Goal: Transaction & Acquisition: Purchase product/service

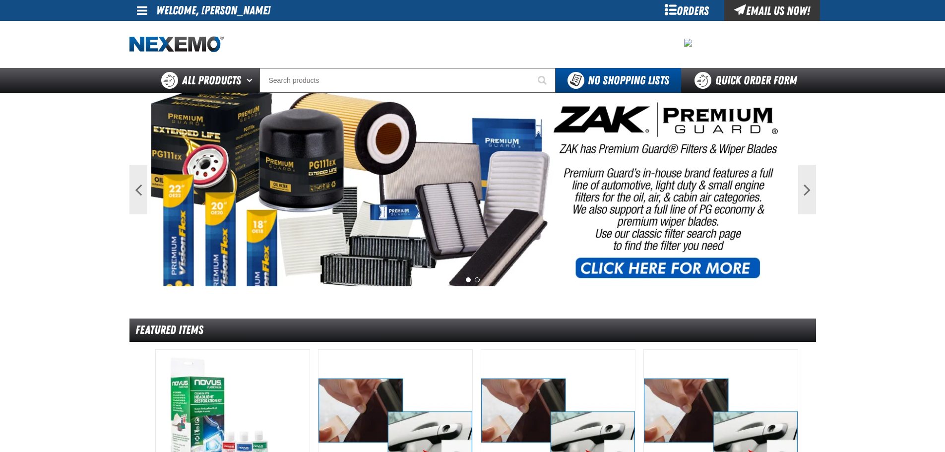
click at [139, 5] on span at bounding box center [142, 10] width 10 height 12
click at [153, 31] on link "My Account My Account" at bounding box center [156, 29] width 44 height 9
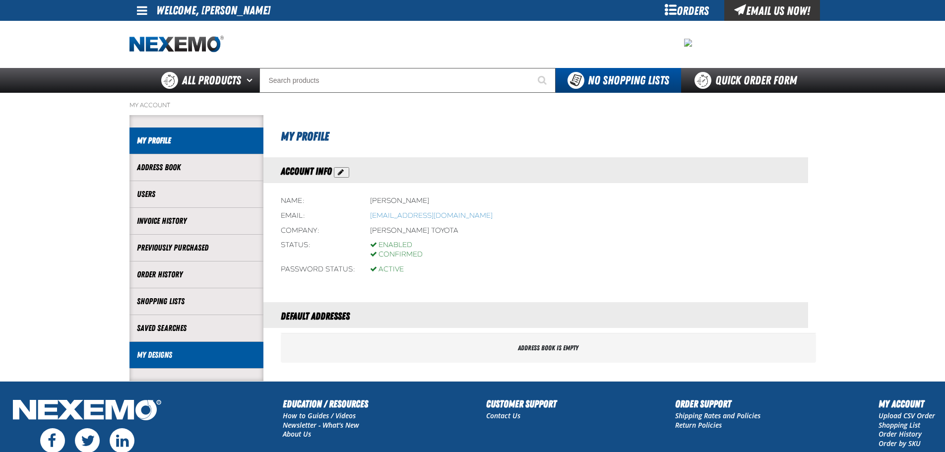
click at [154, 354] on link "My Designs" at bounding box center [196, 354] width 119 height 11
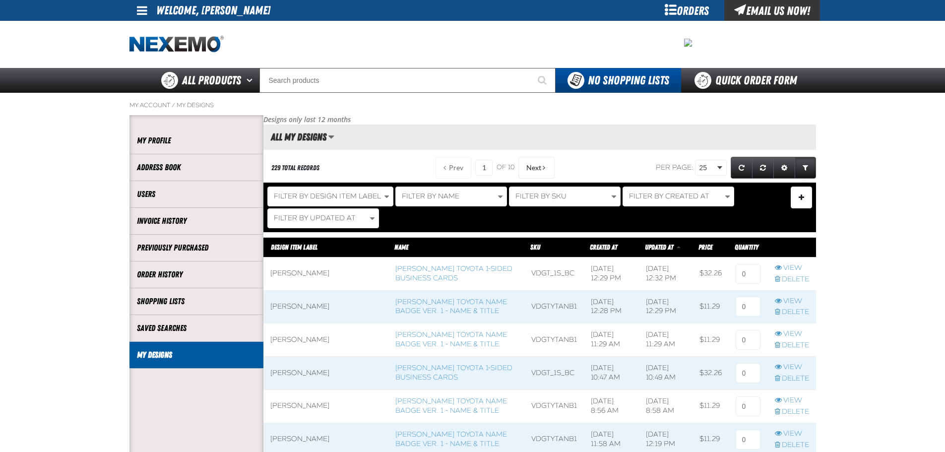
scroll to position [0, 0]
click at [401, 300] on link "[PERSON_NAME] Toyota Name Badge Ver. 1 - Name & Title" at bounding box center [452, 307] width 112 height 18
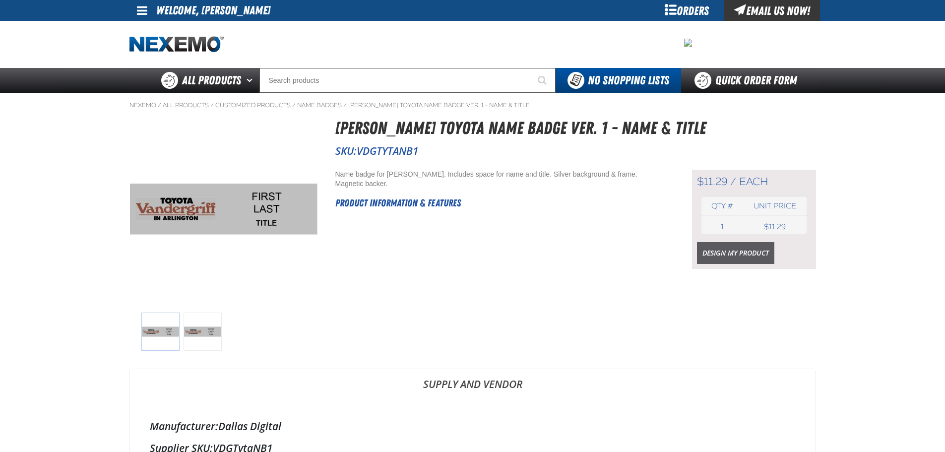
click at [724, 253] on link "Design My Product" at bounding box center [735, 253] width 77 height 22
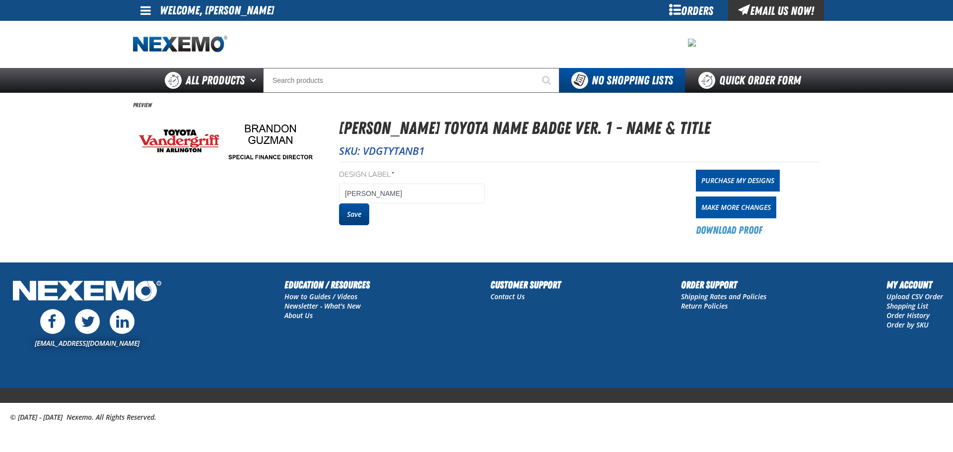
drag, startPoint x: 359, startPoint y: 215, endPoint x: 460, endPoint y: 210, distance: 100.4
click at [360, 214] on button "Save" at bounding box center [354, 214] width 30 height 22
drag, startPoint x: 0, startPoint y: 0, endPoint x: 715, endPoint y: 183, distance: 738.2
click at [715, 183] on link "Purchase My Designs" at bounding box center [738, 181] width 84 height 22
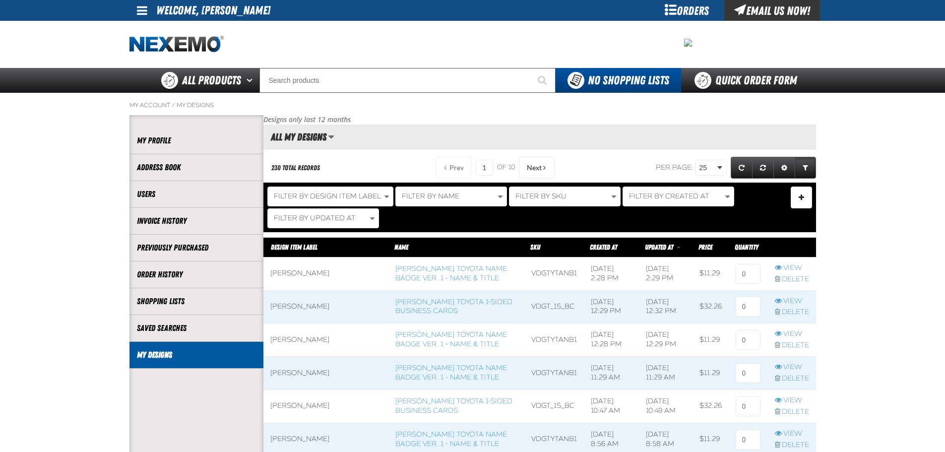
scroll to position [0, 0]
click at [765, 277] on span at bounding box center [748, 274] width 39 height 33
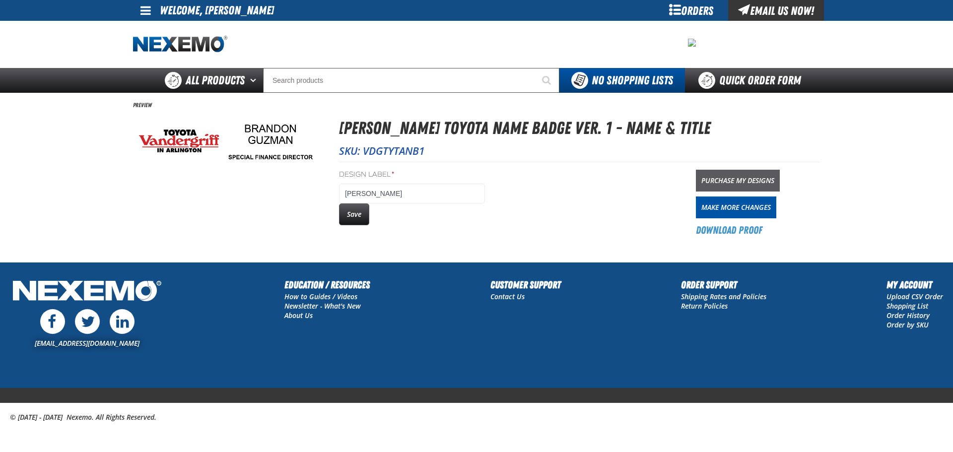
click at [747, 171] on link "Purchase My Designs" at bounding box center [738, 181] width 84 height 22
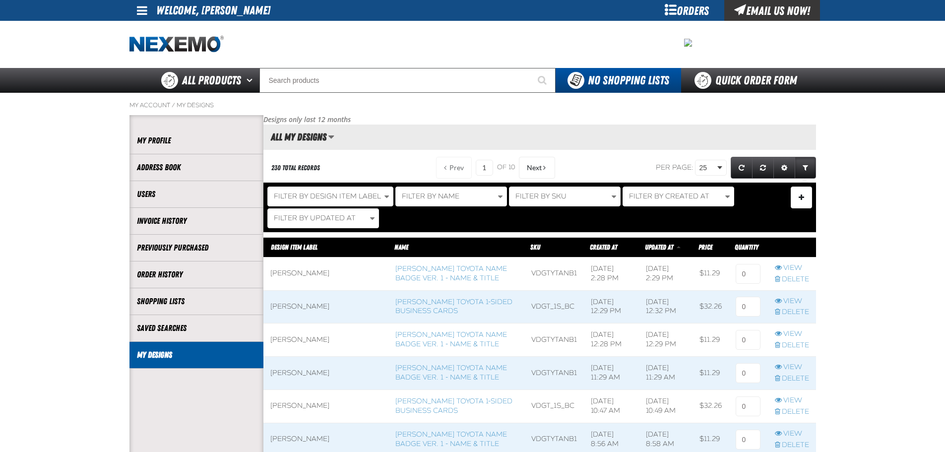
scroll to position [0, 0]
click at [743, 281] on input at bounding box center [748, 274] width 25 height 20
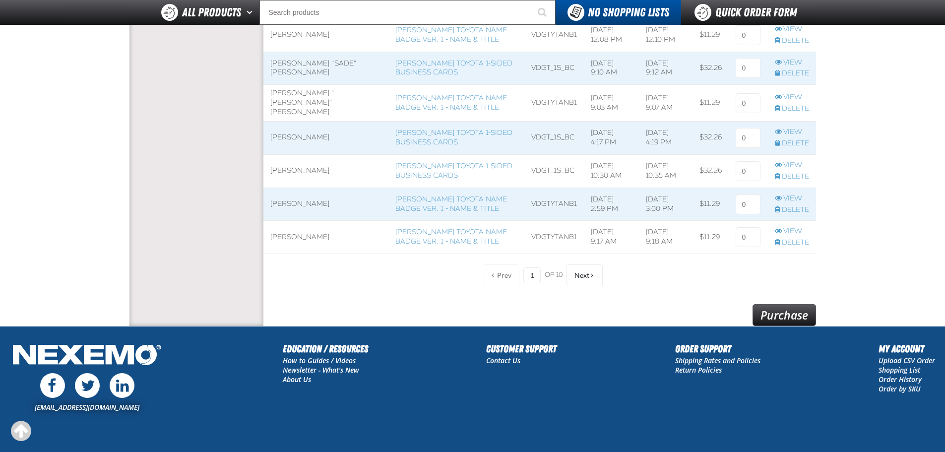
scroll to position [844, 0]
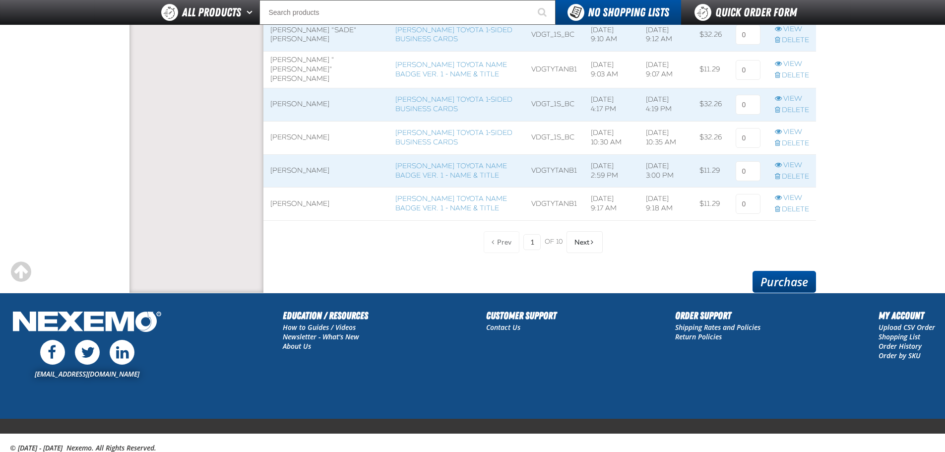
type input "2"
click at [769, 289] on link "Purchase" at bounding box center [785, 282] width 64 height 22
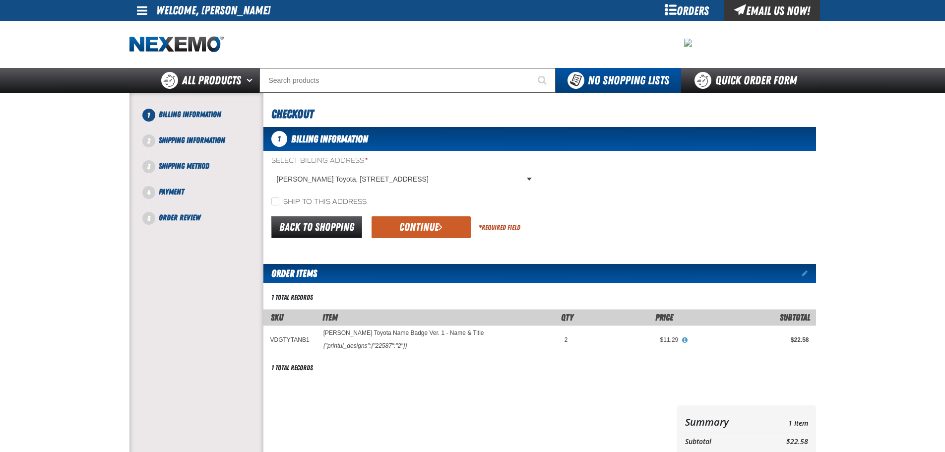
click at [308, 203] on label "Ship to this address" at bounding box center [318, 202] width 95 height 9
click at [279, 203] on input "Ship to this address" at bounding box center [275, 202] width 8 height 8
checkbox input "true"
click at [420, 237] on button "Continue" at bounding box center [421, 227] width 99 height 22
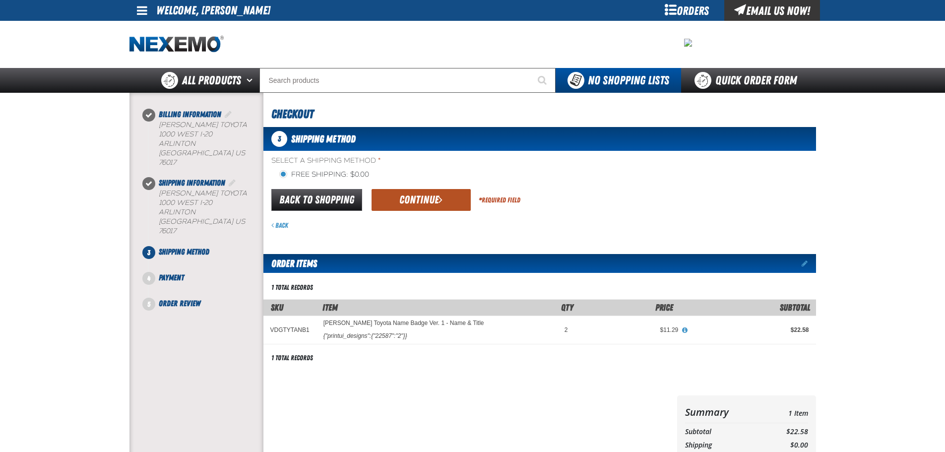
click at [432, 201] on button "Continue" at bounding box center [421, 200] width 99 height 22
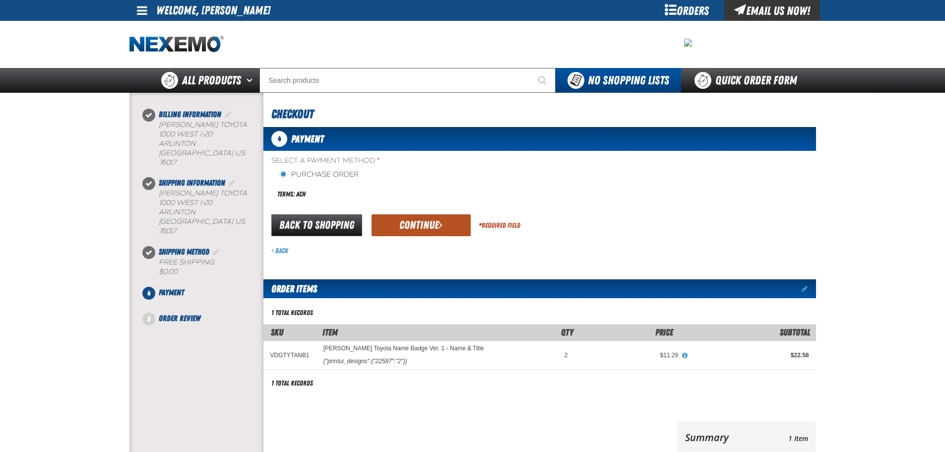
click at [451, 232] on button "Continue" at bounding box center [421, 225] width 99 height 22
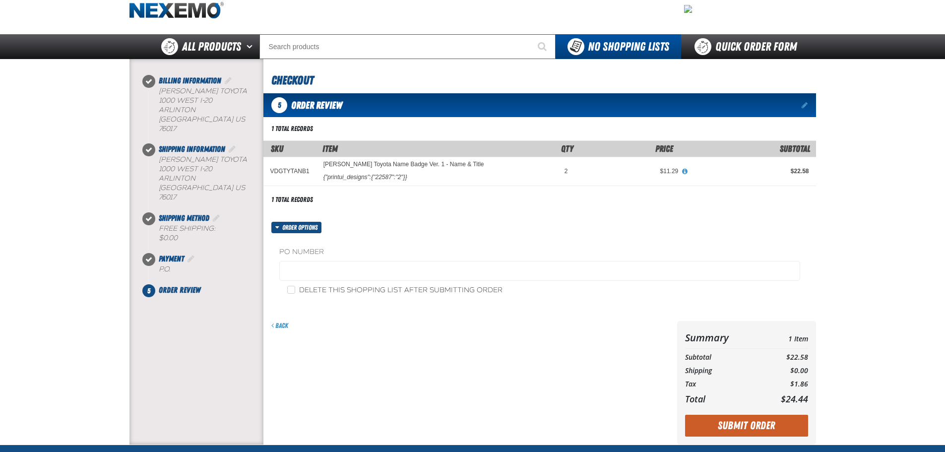
scroll to position [50, 0]
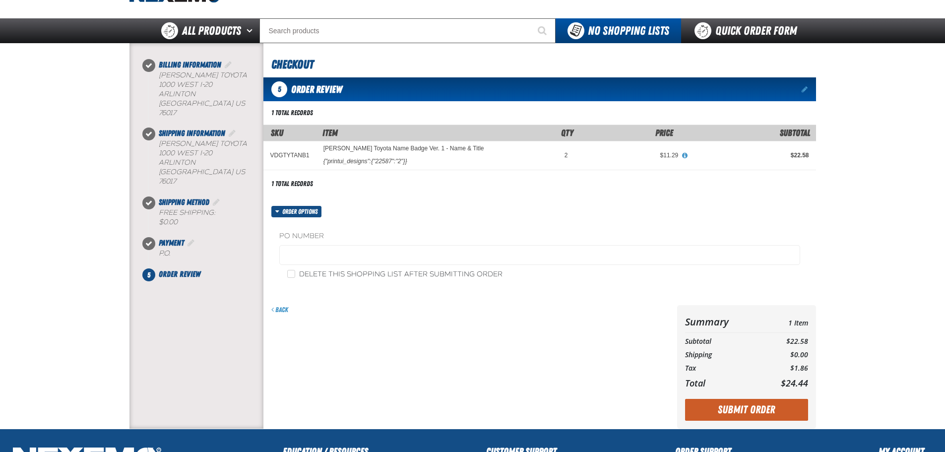
click at [767, 406] on button "Submit Order" at bounding box center [746, 410] width 123 height 22
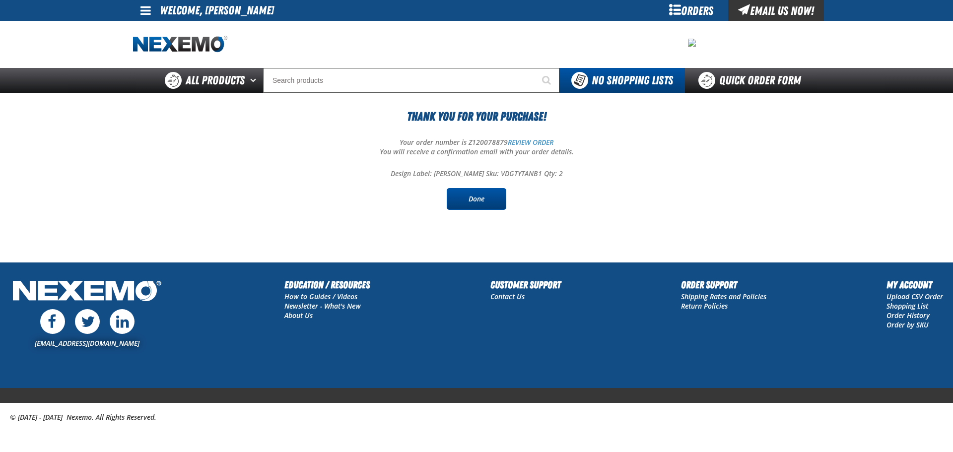
click at [485, 200] on link "Done" at bounding box center [477, 199] width 60 height 22
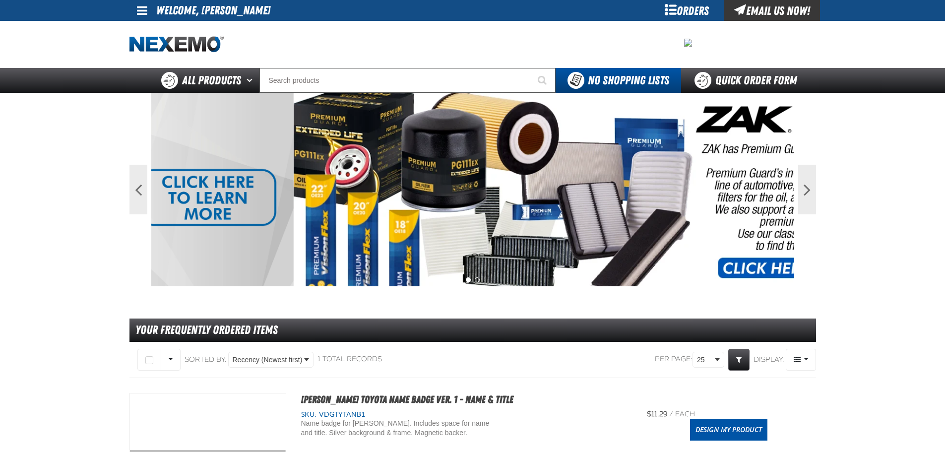
click at [150, 10] on link at bounding box center [143, 10] width 27 height 21
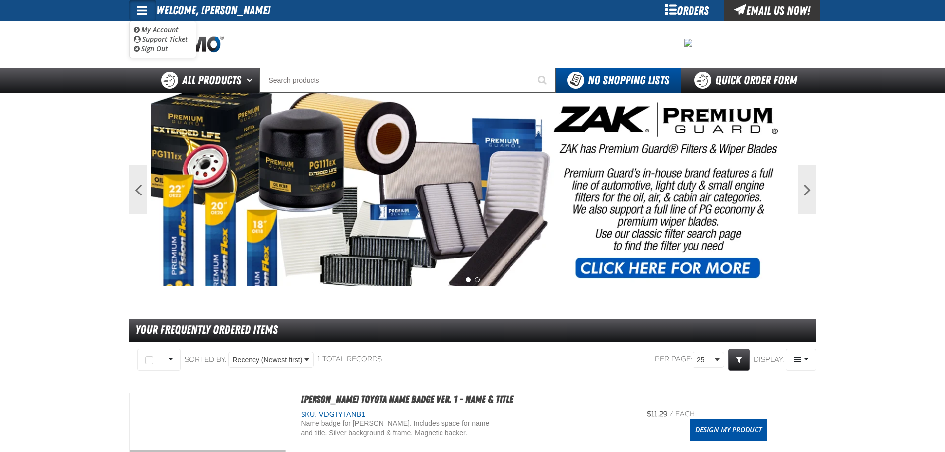
click at [161, 27] on link "My Account My Account" at bounding box center [156, 29] width 44 height 9
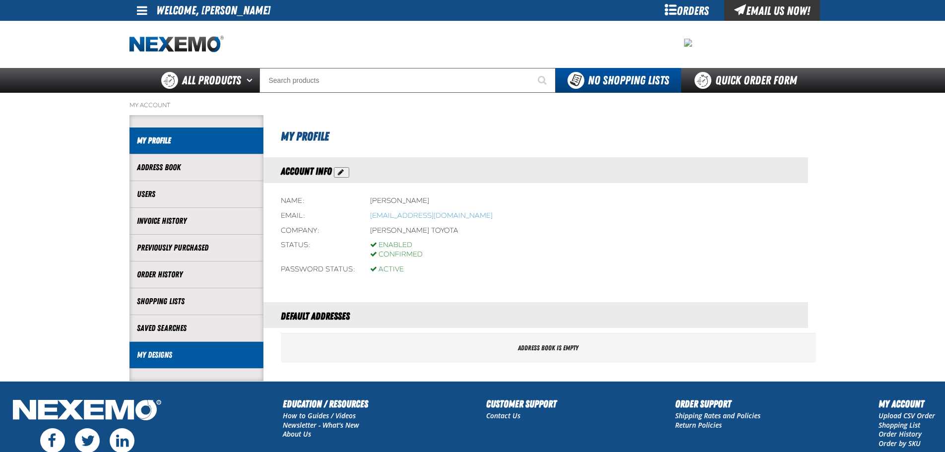
click at [182, 357] on link "My Designs" at bounding box center [196, 354] width 119 height 11
